Goal: Task Accomplishment & Management: Manage account settings

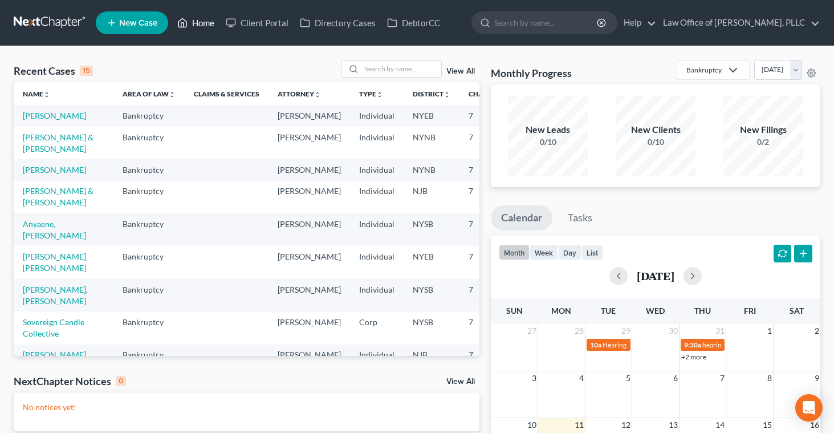
click at [199, 19] on link "Home" at bounding box center [196, 23] width 48 height 21
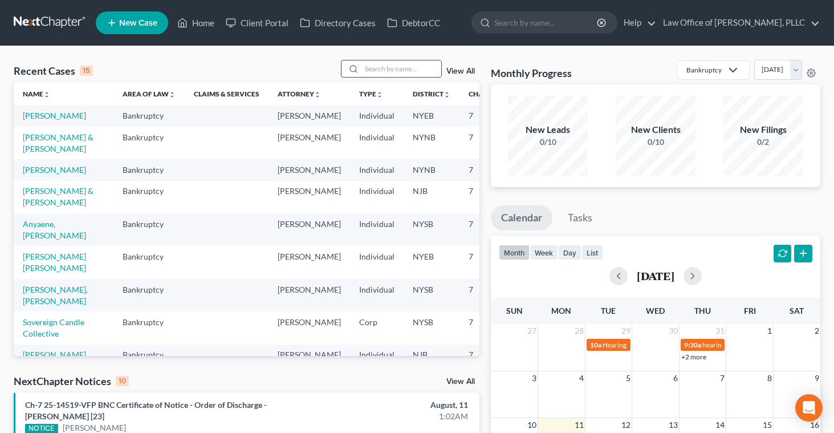
click at [374, 71] on input "search" at bounding box center [402, 68] width 80 height 17
type input "[PERSON_NAME]"
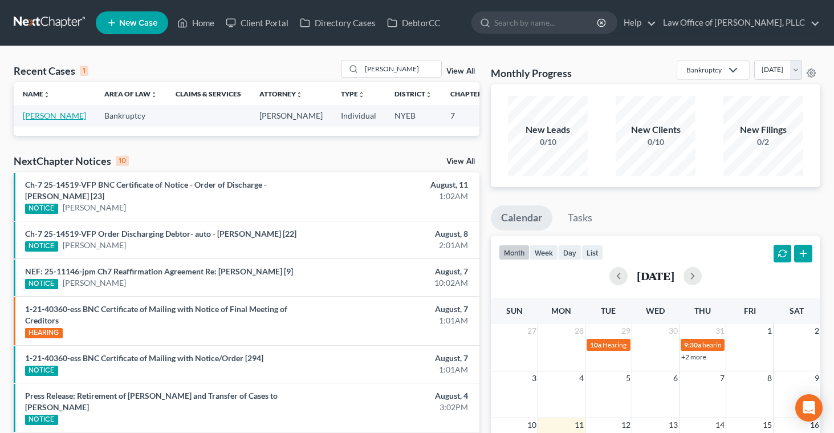
click at [43, 112] on link "[PERSON_NAME]" at bounding box center [54, 116] width 63 height 10
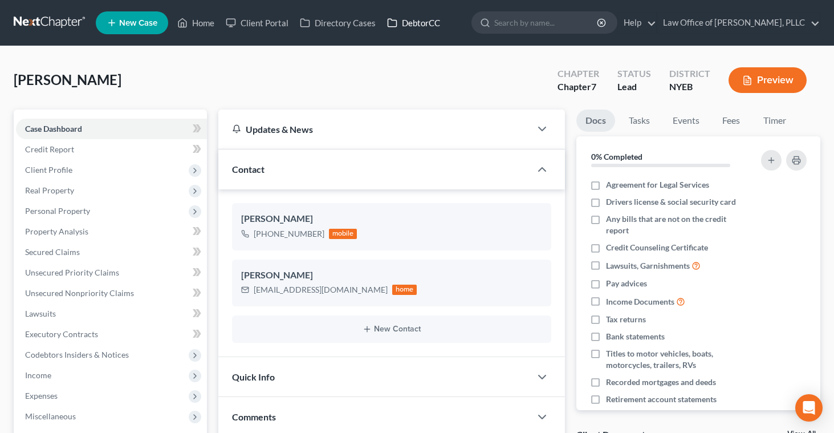
click at [417, 26] on link "DebtorCC" at bounding box center [414, 23] width 64 height 21
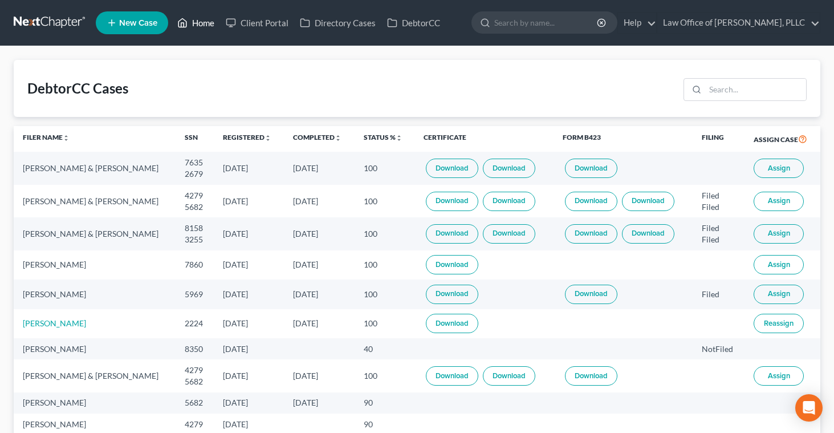
click at [200, 21] on link "Home" at bounding box center [196, 23] width 48 height 21
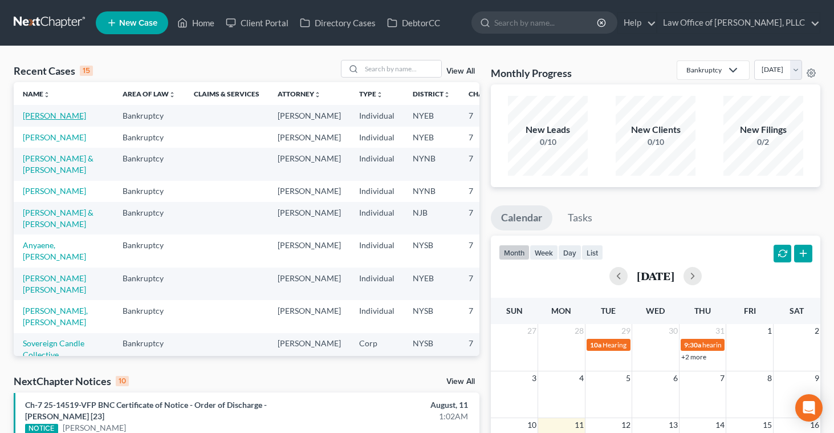
click at [30, 113] on link "[PERSON_NAME]" at bounding box center [54, 116] width 63 height 10
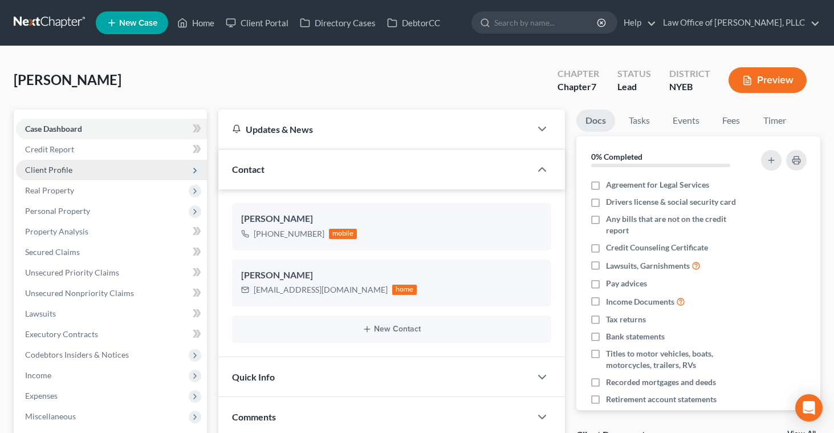
click at [49, 167] on span "Client Profile" at bounding box center [48, 170] width 47 height 10
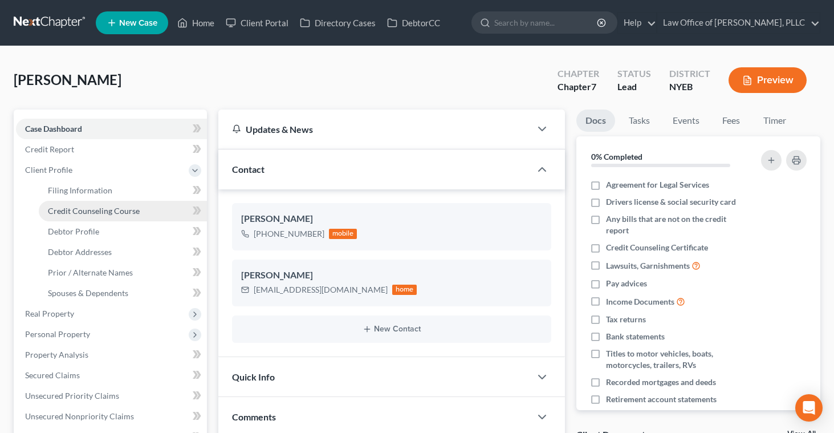
click at [64, 208] on span "Credit Counseling Course" at bounding box center [94, 211] width 92 height 10
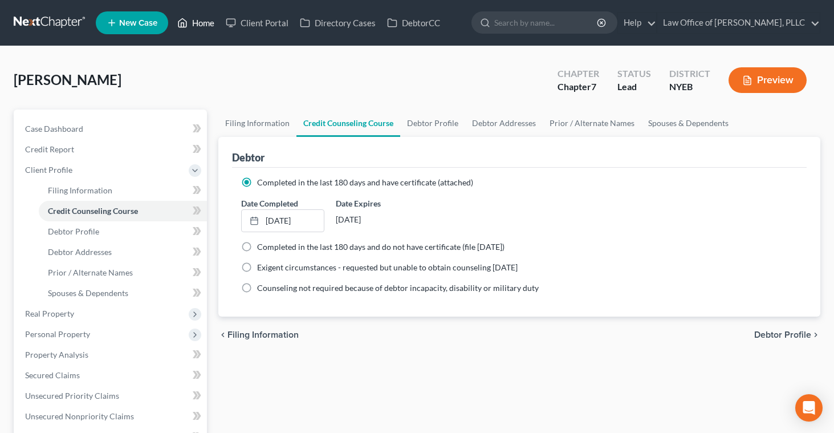
click at [198, 24] on link "Home" at bounding box center [196, 23] width 48 height 21
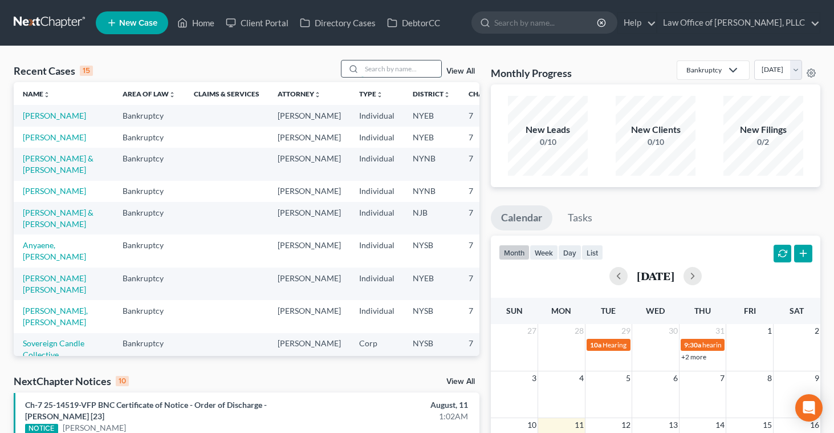
click at [396, 67] on input "search" at bounding box center [402, 68] width 80 height 17
type input "[PERSON_NAME]"
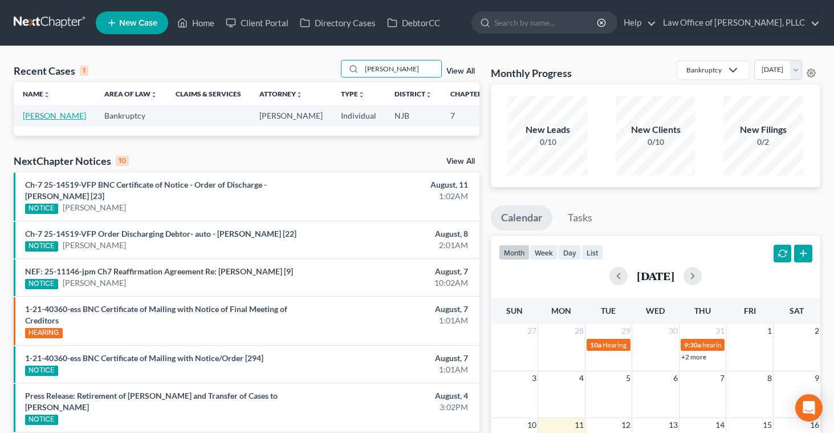
click at [33, 120] on link "[PERSON_NAME]" at bounding box center [54, 116] width 63 height 10
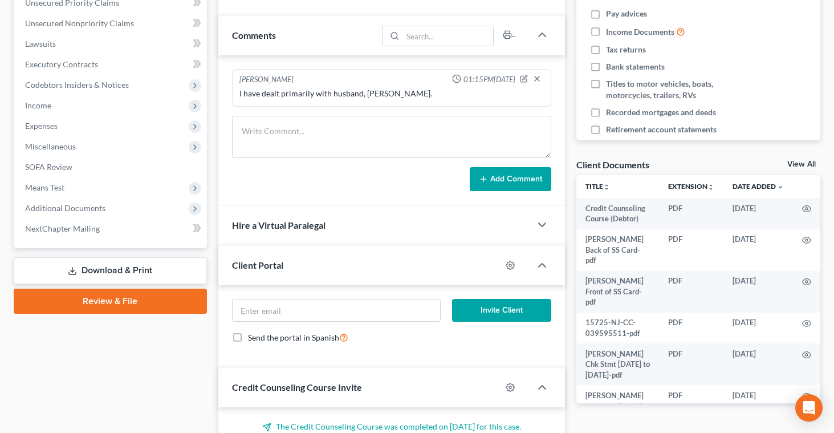
scroll to position [375, 0]
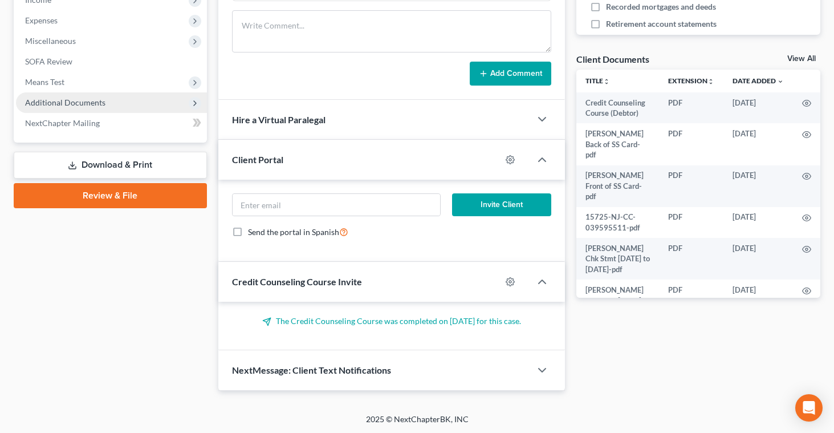
click at [67, 100] on span "Additional Documents" at bounding box center [65, 103] width 80 height 10
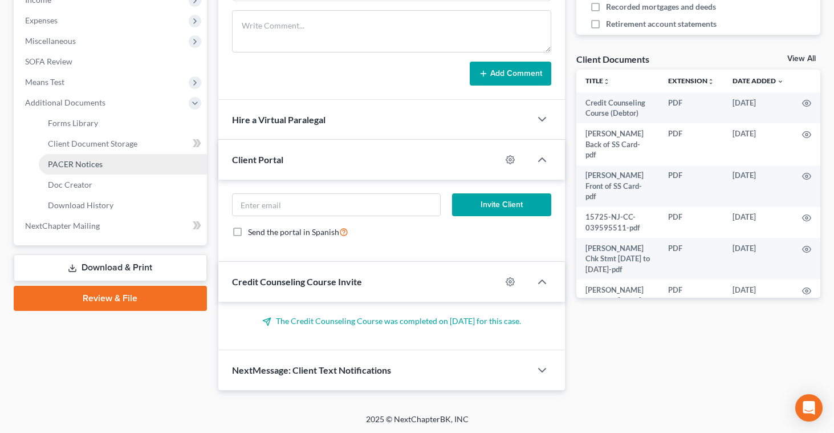
click at [67, 165] on span "PACER Notices" at bounding box center [75, 164] width 55 height 10
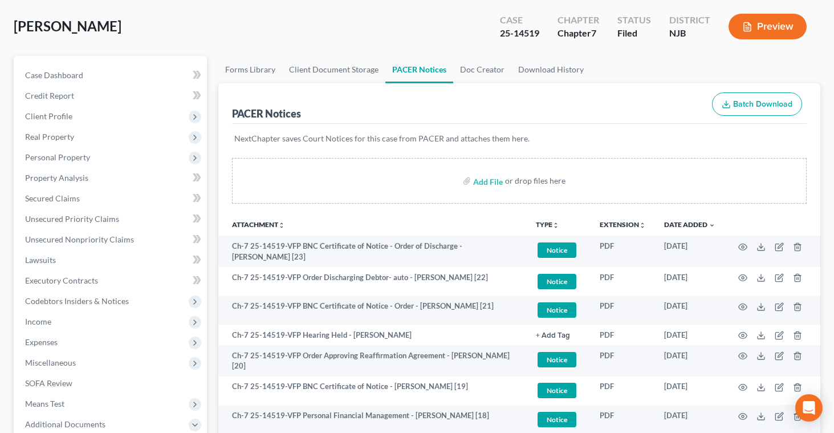
scroll to position [57, 0]
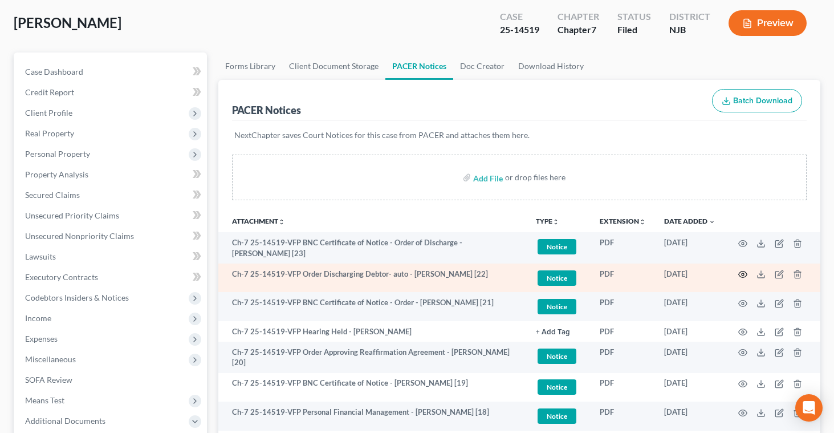
click at [742, 273] on circle "button" at bounding box center [743, 274] width 2 height 2
